Goal: Use online tool/utility: Utilize a website feature to perform a specific function

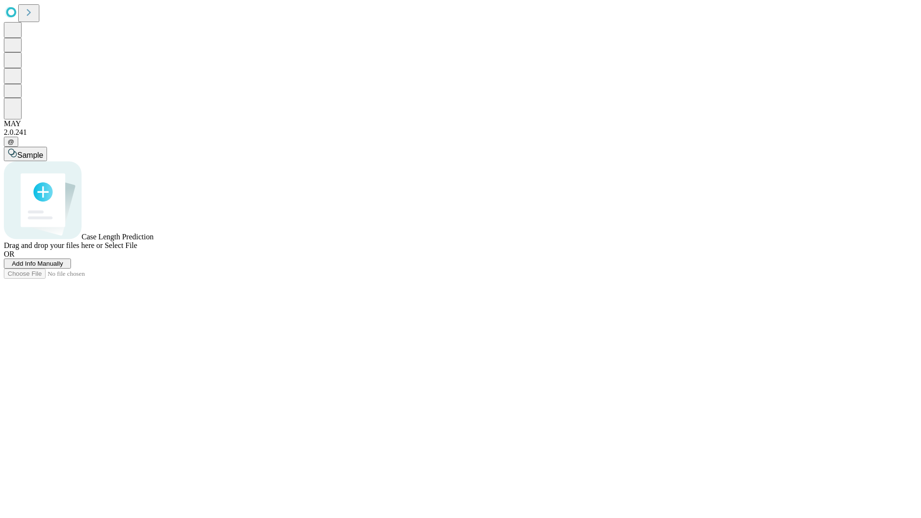
click at [63, 267] on span "Add Info Manually" at bounding box center [37, 263] width 51 height 7
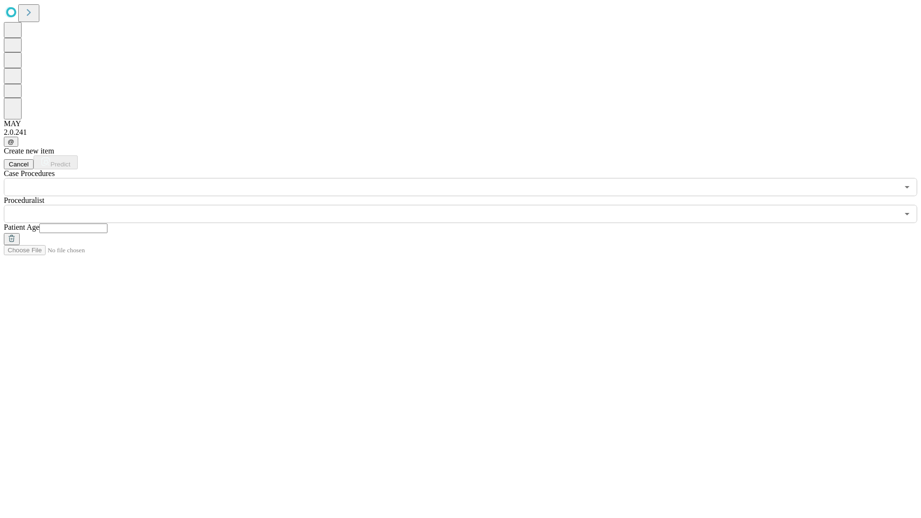
click at [107, 224] on input "text" at bounding box center [73, 229] width 68 height 10
type input "**"
click at [467, 205] on input "text" at bounding box center [451, 214] width 895 height 18
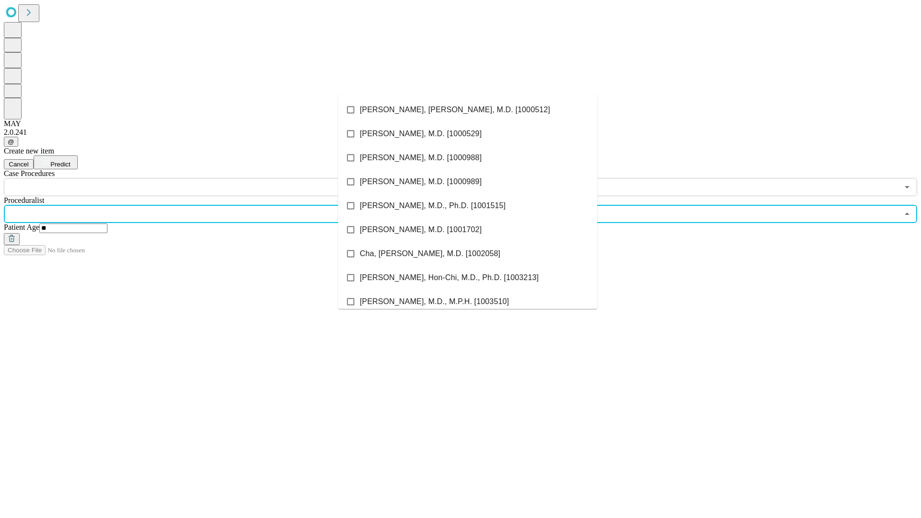
click at [468, 110] on li "[PERSON_NAME], [PERSON_NAME], M.D. [1000512]" at bounding box center [467, 110] width 259 height 24
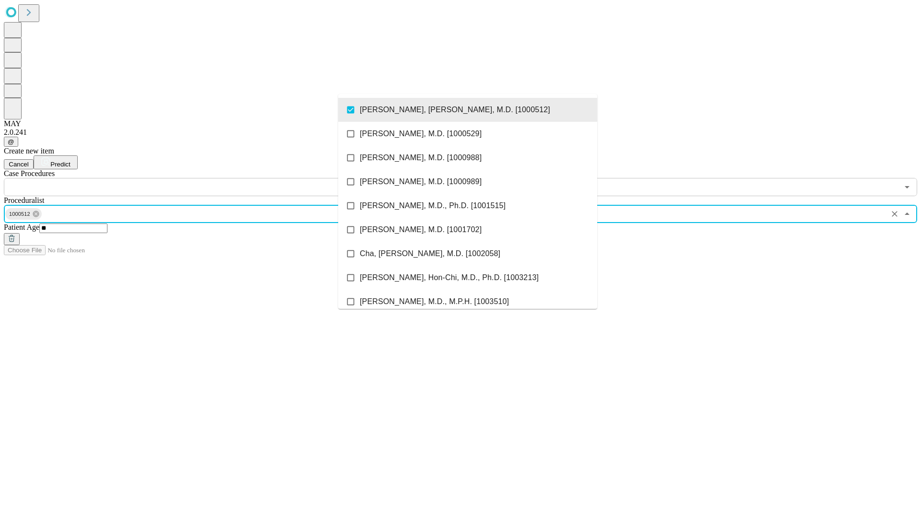
click at [202, 178] on input "text" at bounding box center [451, 187] width 895 height 18
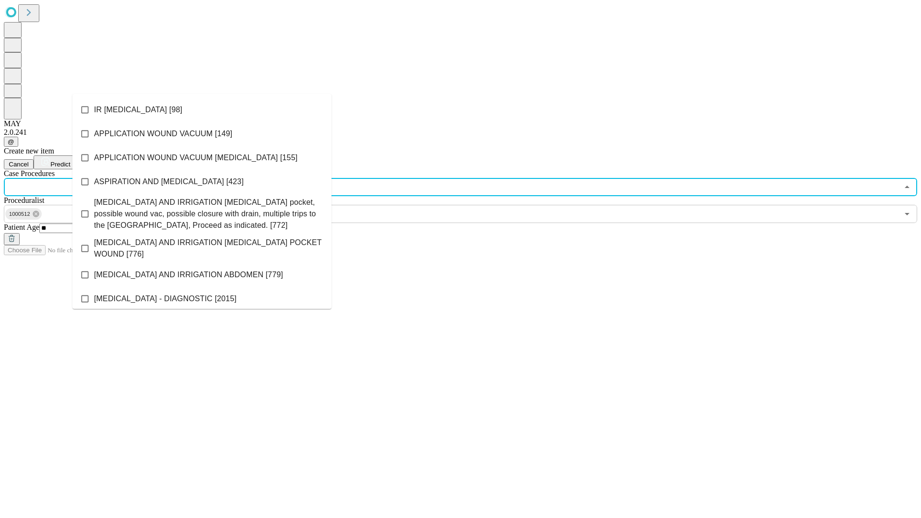
click at [202, 110] on li "IR [MEDICAL_DATA] [98]" at bounding box center [201, 110] width 259 height 24
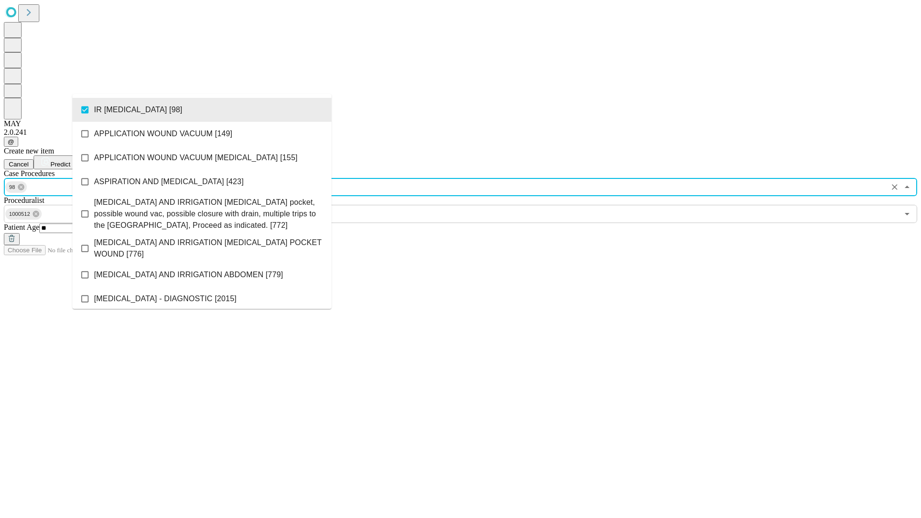
click at [70, 161] on span "Predict" at bounding box center [60, 164] width 20 height 7
